Goal: Find specific page/section: Find specific page/section

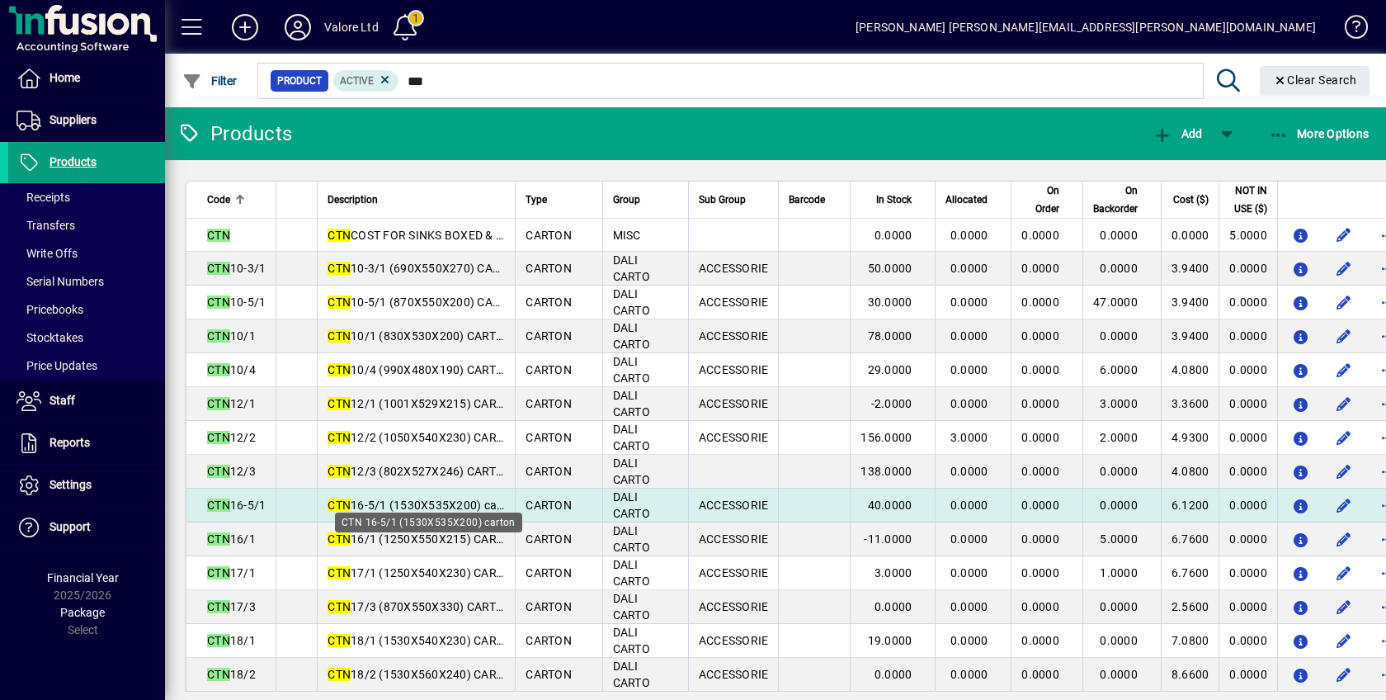
type input "***"
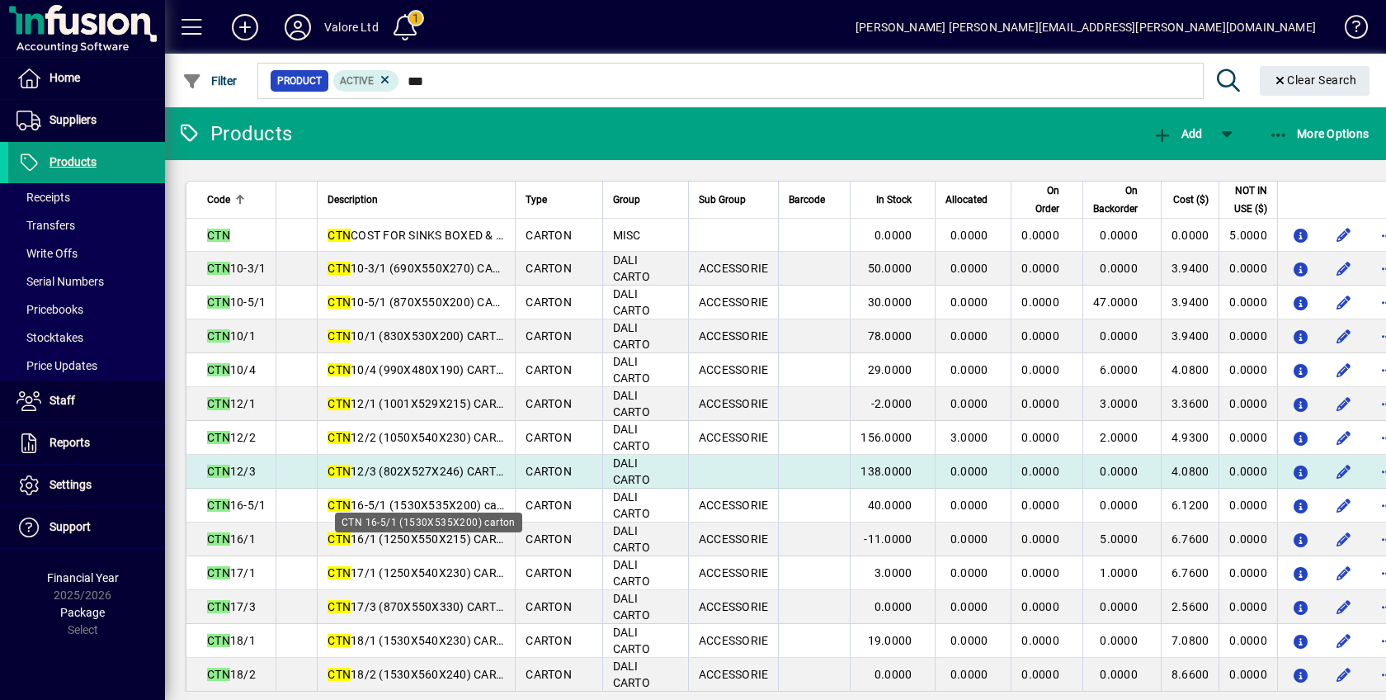
drag, startPoint x: 456, startPoint y: 493, endPoint x: 204, endPoint y: 469, distance: 253.5
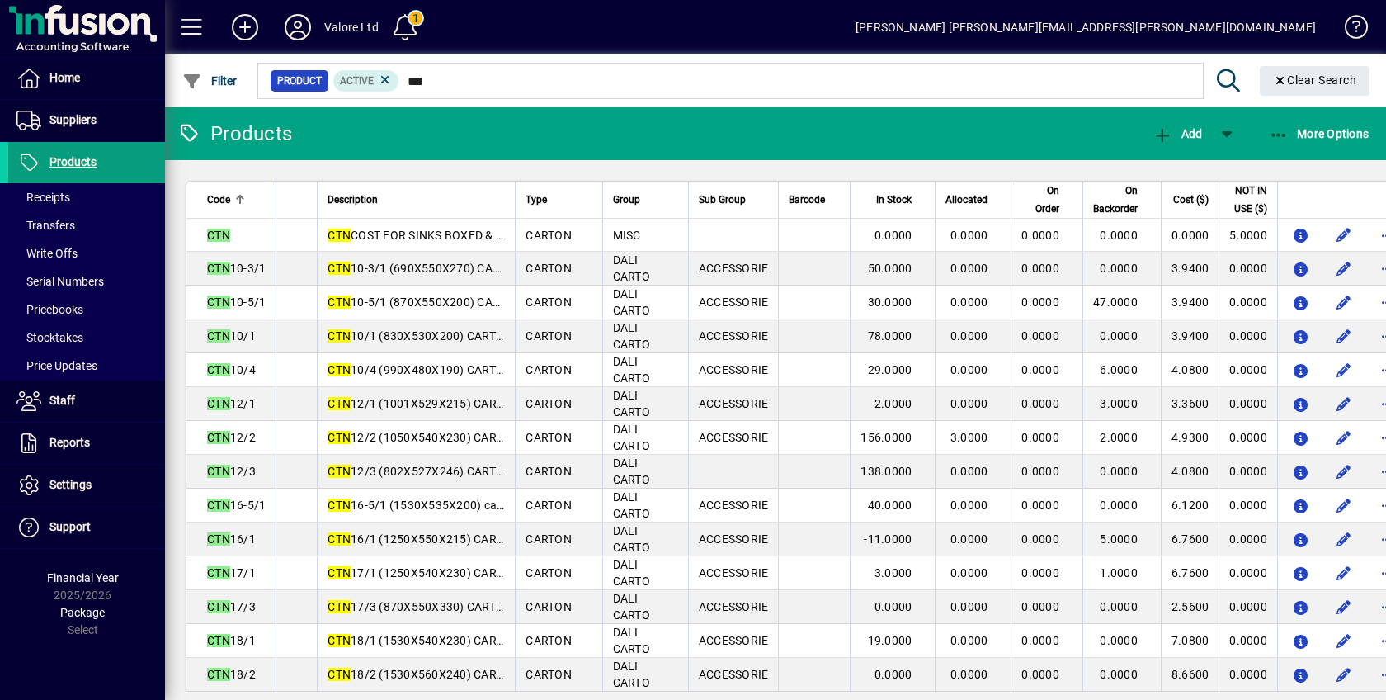
drag, startPoint x: 204, startPoint y: 469, endPoint x: 1295, endPoint y: 74, distance: 1160.8
click at [1295, 74] on span "Clear Search" at bounding box center [1315, 79] width 84 height 13
